Goal: Book appointment/travel/reservation

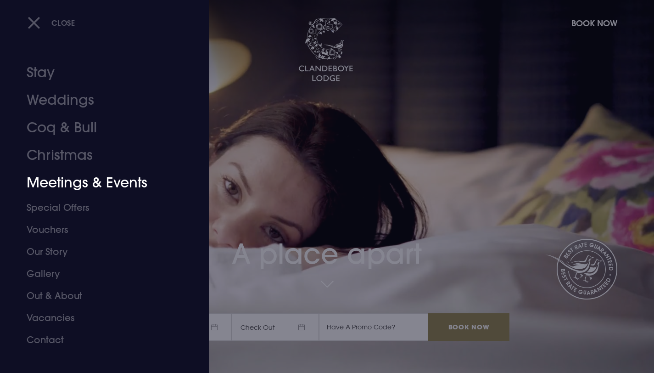
click at [75, 180] on link "Meetings & Events" at bounding box center [99, 183] width 145 height 28
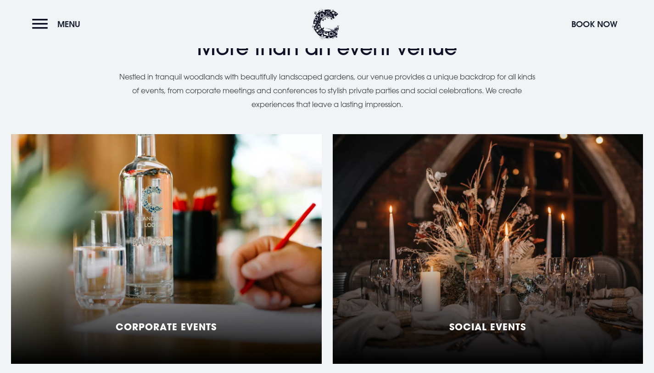
scroll to position [670, 0]
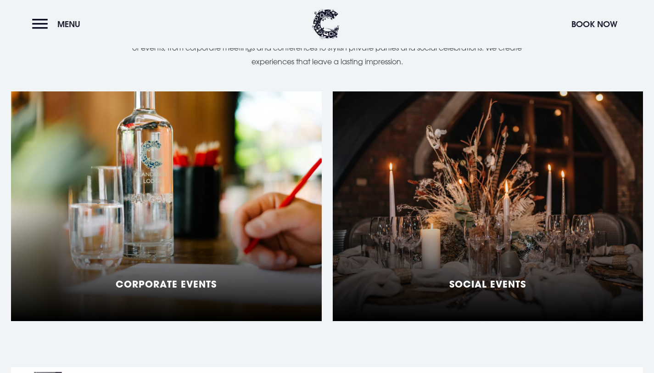
click at [232, 219] on div "Corporate Events" at bounding box center [166, 205] width 311 height 229
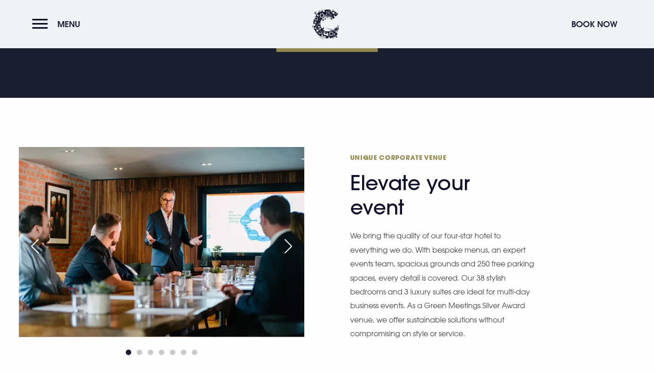
scroll to position [478, 0]
